Goal: Transaction & Acquisition: Purchase product/service

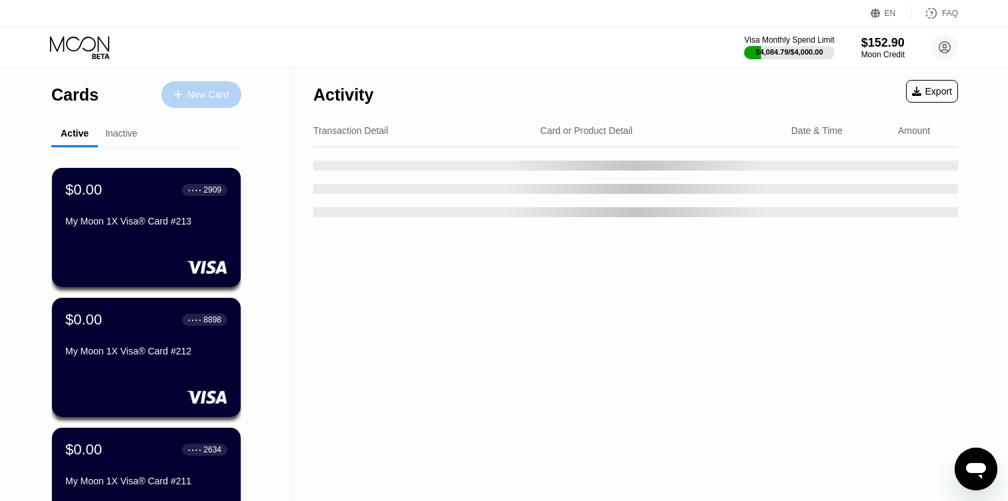
click at [217, 93] on div "New Card" at bounding box center [207, 94] width 41 height 11
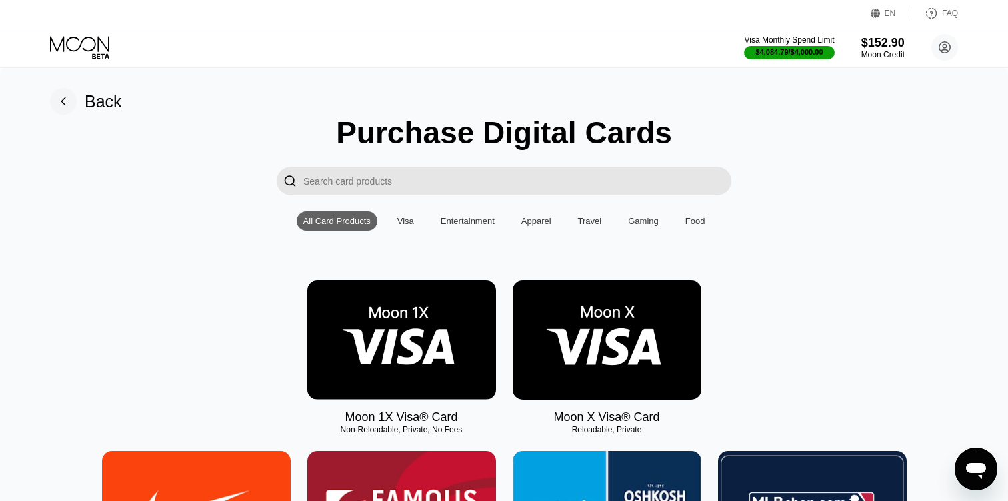
click at [459, 335] on img at bounding box center [401, 340] width 189 height 119
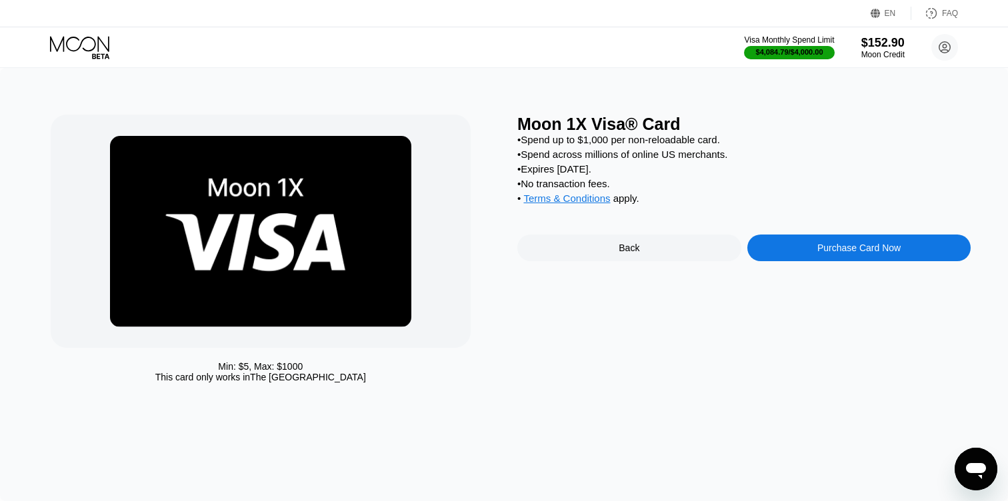
click at [778, 252] on div "Purchase Card Now" at bounding box center [860, 248] width 224 height 27
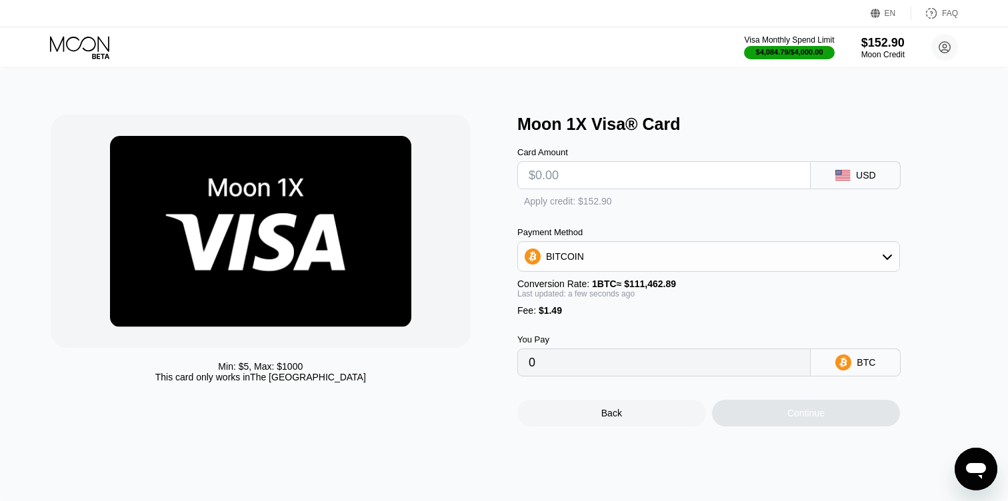
click at [564, 179] on input "text" at bounding box center [664, 175] width 271 height 27
type input "$30"
type input "0.00028252"
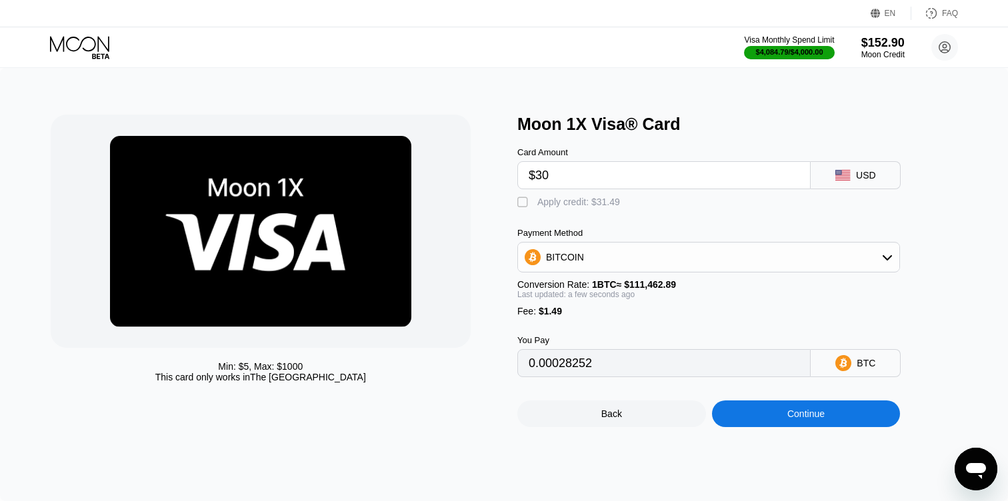
type input "$30"
click at [521, 205] on div "" at bounding box center [523, 202] width 13 height 13
type input "0"
click at [737, 411] on div "Continue" at bounding box center [806, 414] width 189 height 27
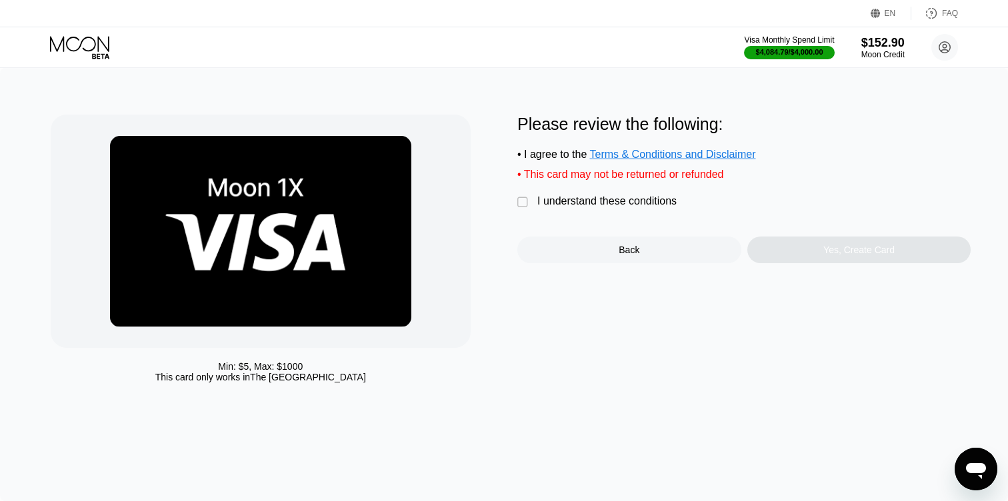
click at [590, 203] on div "I understand these conditions" at bounding box center [606, 201] width 139 height 12
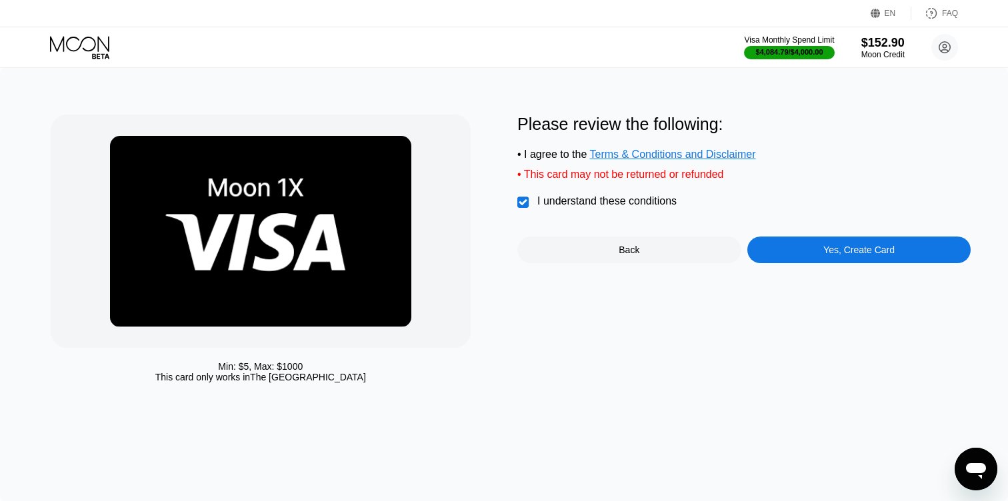
click at [757, 245] on div "Yes, Create Card" at bounding box center [860, 250] width 224 height 27
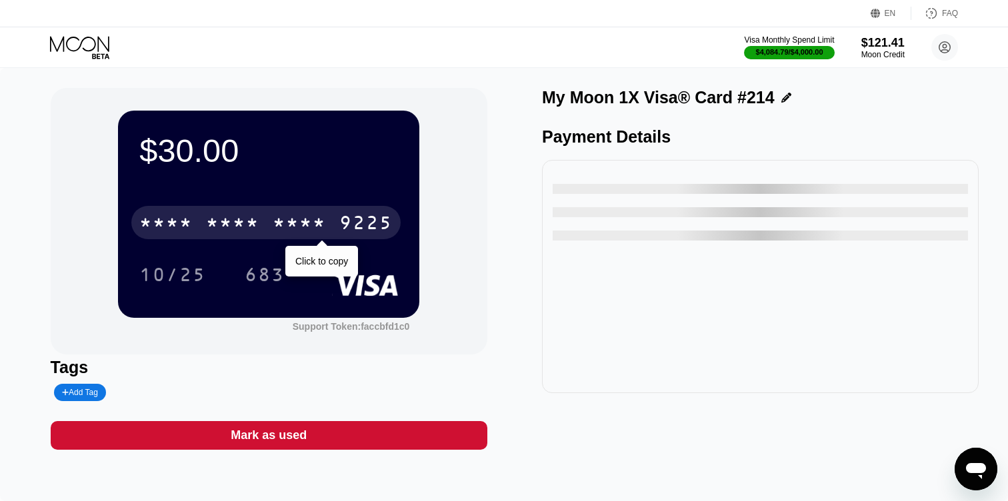
click at [386, 226] on div "9225" at bounding box center [365, 224] width 53 height 21
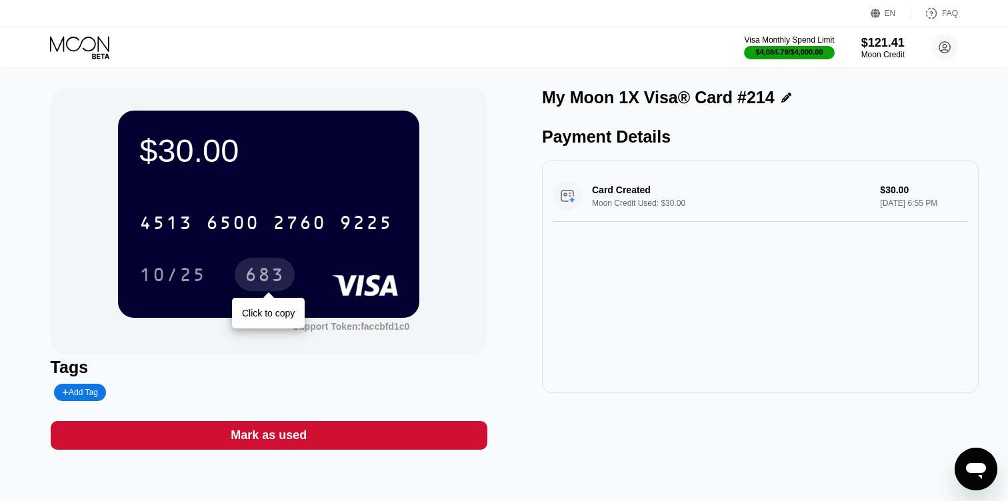
click at [268, 265] on div "683" at bounding box center [265, 274] width 60 height 33
